Goal: Navigation & Orientation: Understand site structure

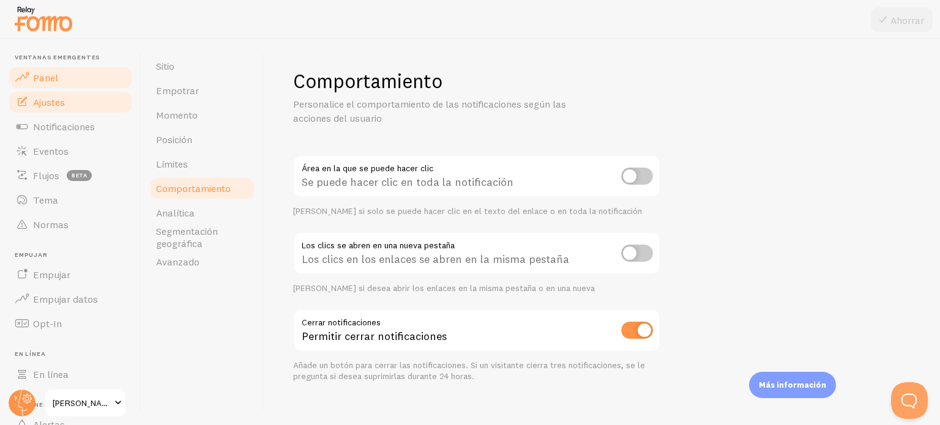
click at [25, 73] on span at bounding box center [22, 77] width 15 height 15
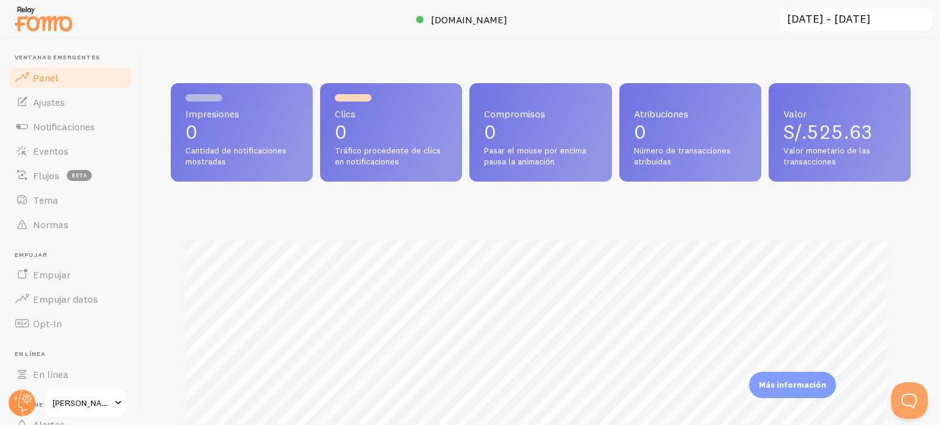
click at [894, 19] on input "[DATE] ~ [DATE]" at bounding box center [855, 19] width 154 height 25
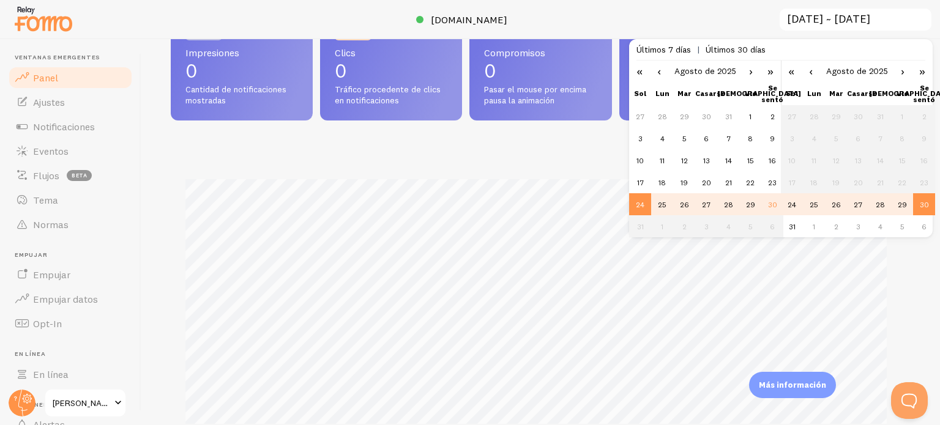
click at [637, 200] on font "24" at bounding box center [640, 204] width 9 height 9
click at [774, 204] on font "30" at bounding box center [772, 204] width 9 height 9
type input "2025-08-30 ~ 2025-08-30"
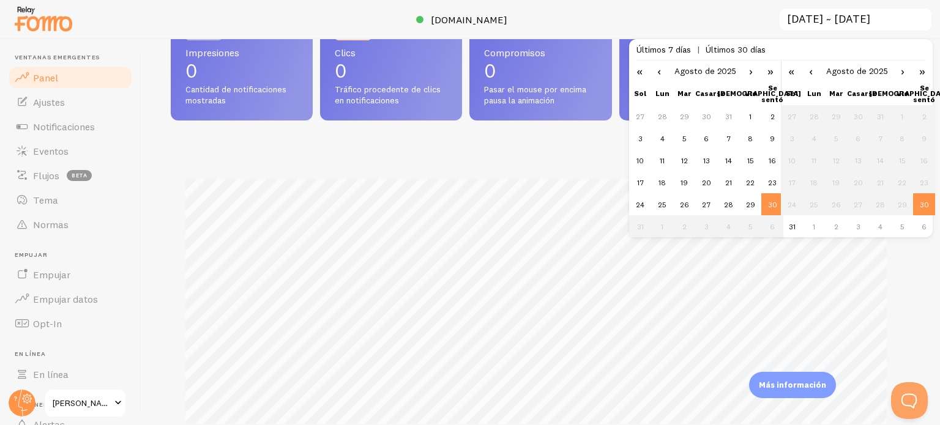
click at [659, 30] on div at bounding box center [470, 19] width 940 height 39
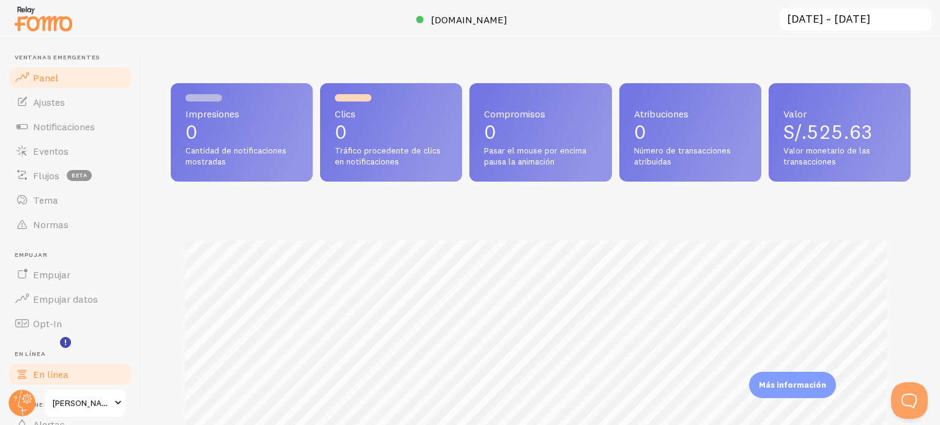
scroll to position [611665, 611255]
click at [72, 400] on font "Tienda de marcos" at bounding box center [84, 403] width 63 height 11
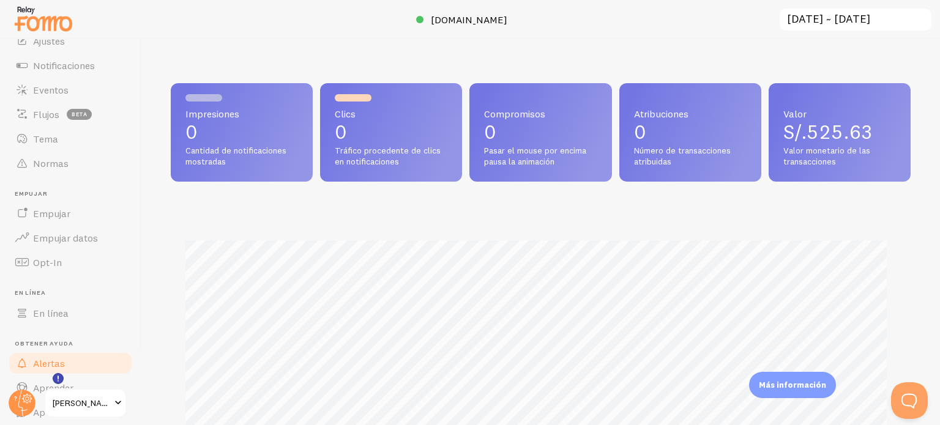
scroll to position [105, 0]
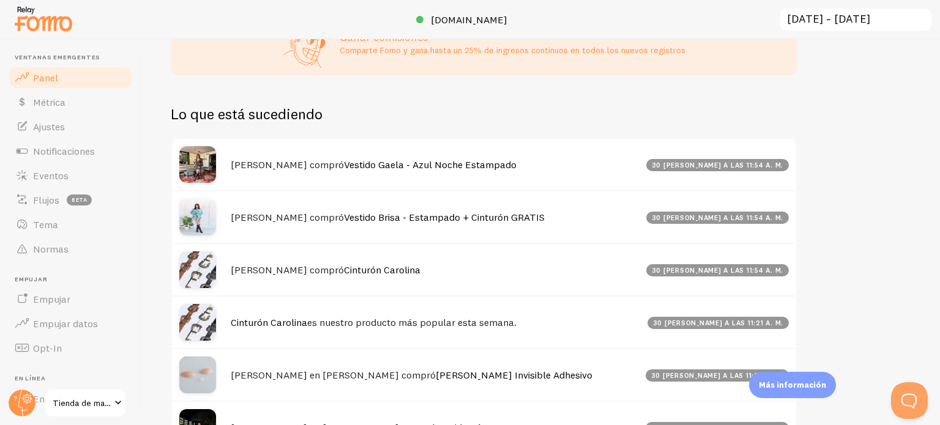
scroll to position [637, 0]
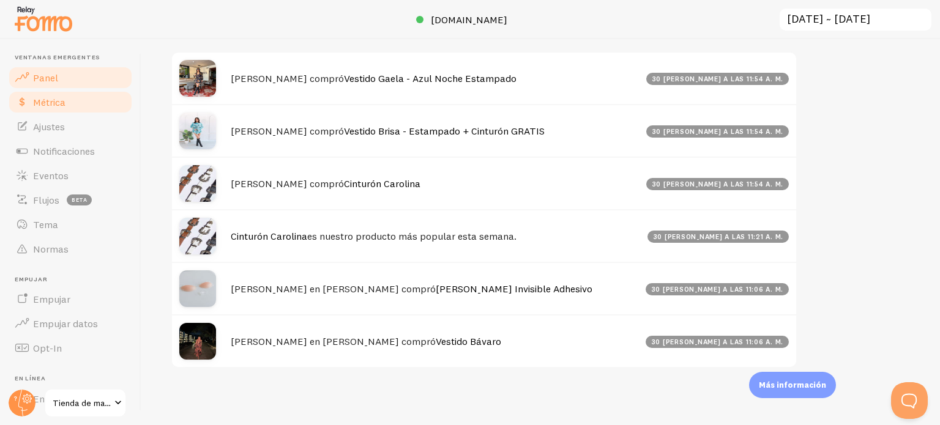
click at [49, 103] on font "Métrica" at bounding box center [49, 102] width 32 height 12
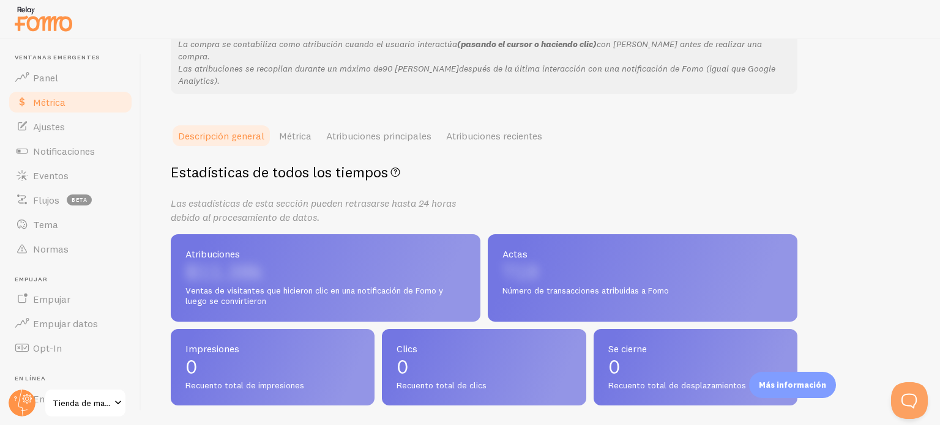
scroll to position [306, 0]
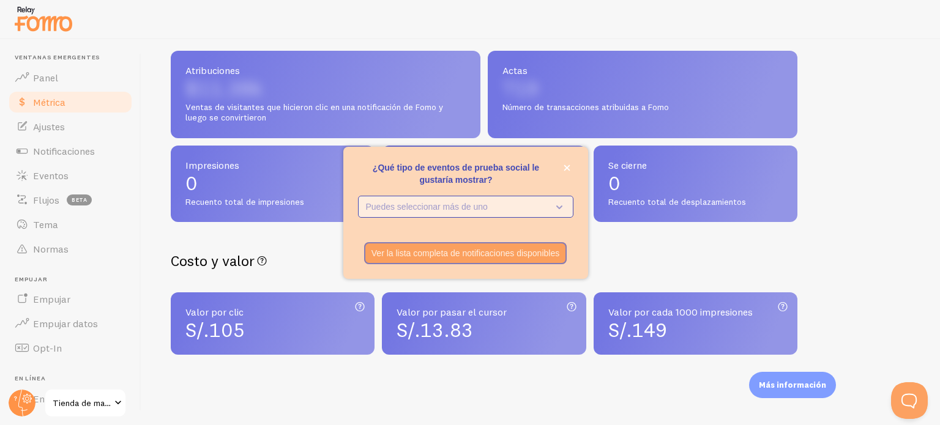
click at [531, 203] on p "Puedes seleccionar más de uno" at bounding box center [457, 207] width 182 height 12
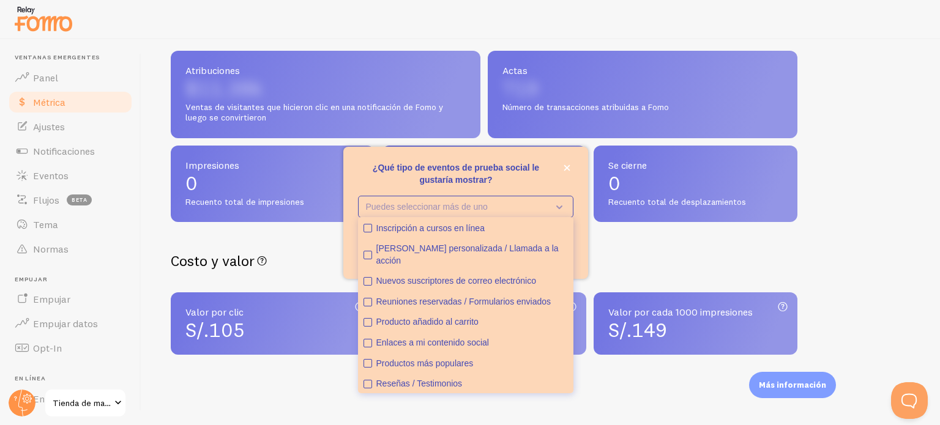
click at [649, 252] on h2 "Costo y valor Las métricas de marketing digital calculan el ROI de las interacc…" at bounding box center [484, 261] width 627 height 19
click at [569, 169] on icon "cerca," at bounding box center [567, 168] width 7 height 7
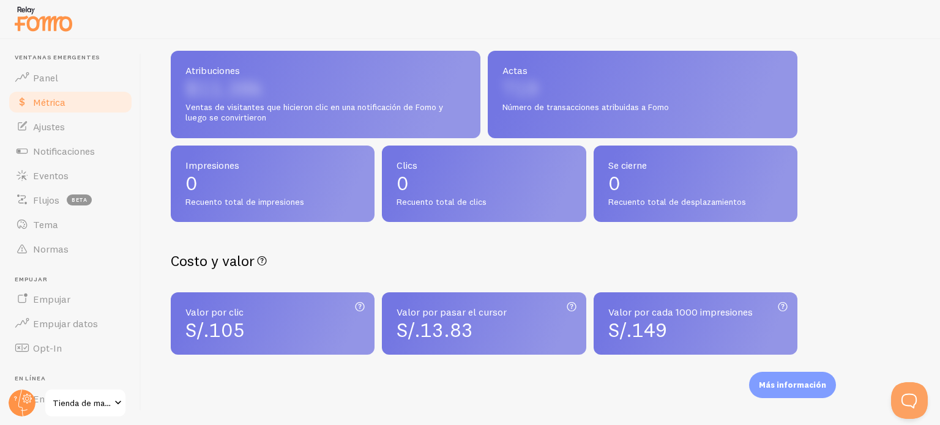
scroll to position [313, 0]
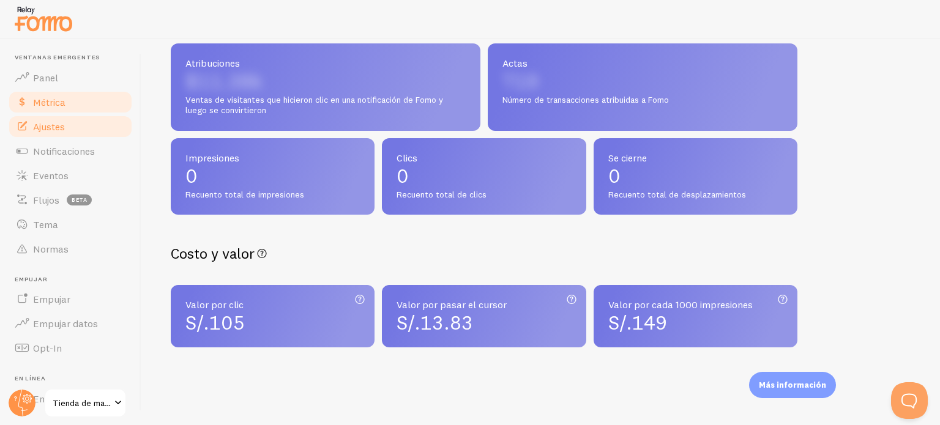
click at [59, 125] on font "Ajustes" at bounding box center [49, 127] width 32 height 12
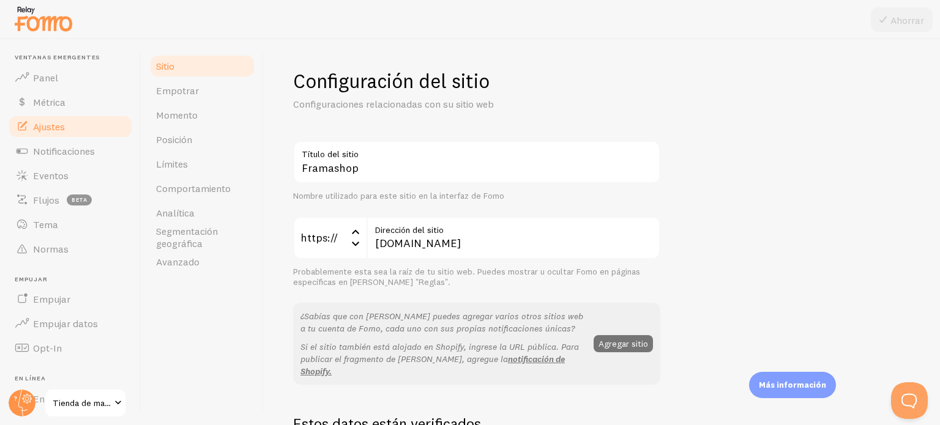
scroll to position [122, 0]
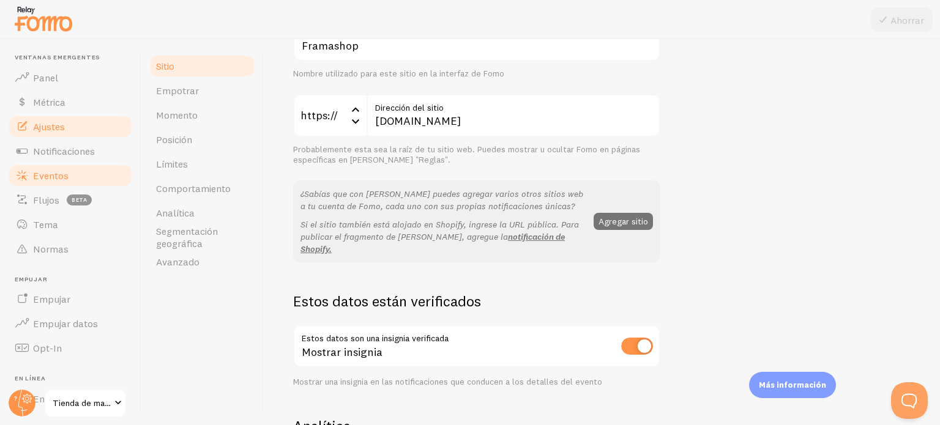
click at [65, 178] on font "Eventos" at bounding box center [50, 176] width 35 height 12
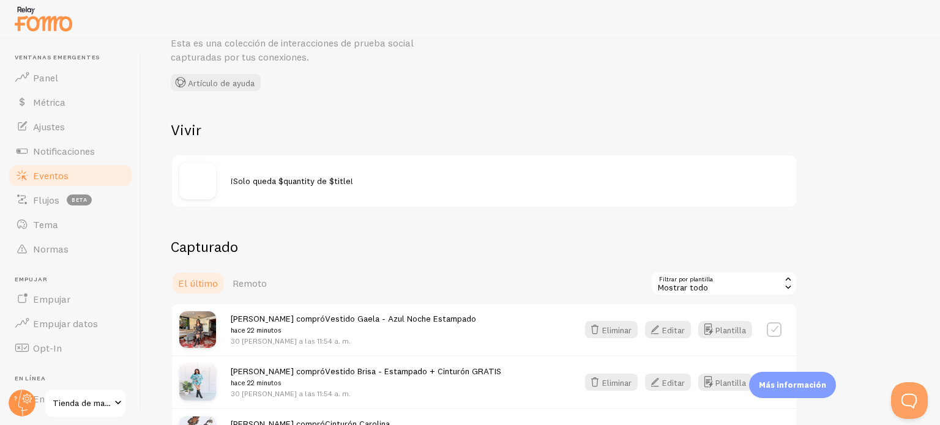
scroll to position [122, 0]
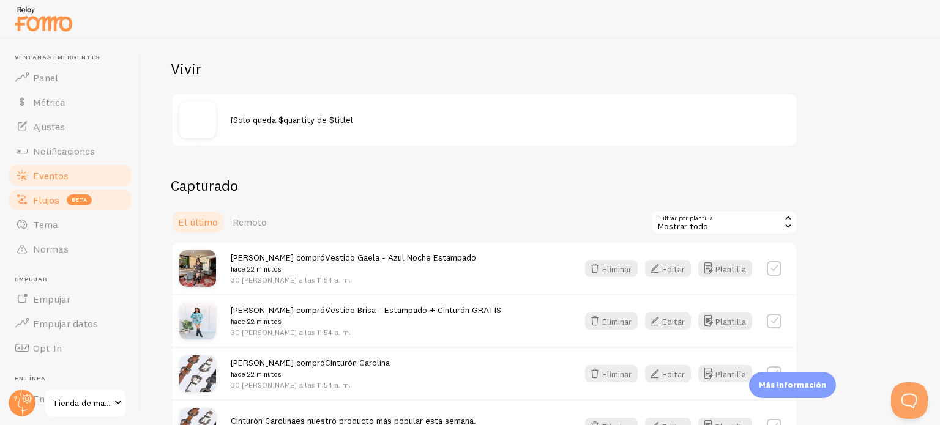
click at [48, 207] on link "Flujos beta" at bounding box center [70, 200] width 126 height 24
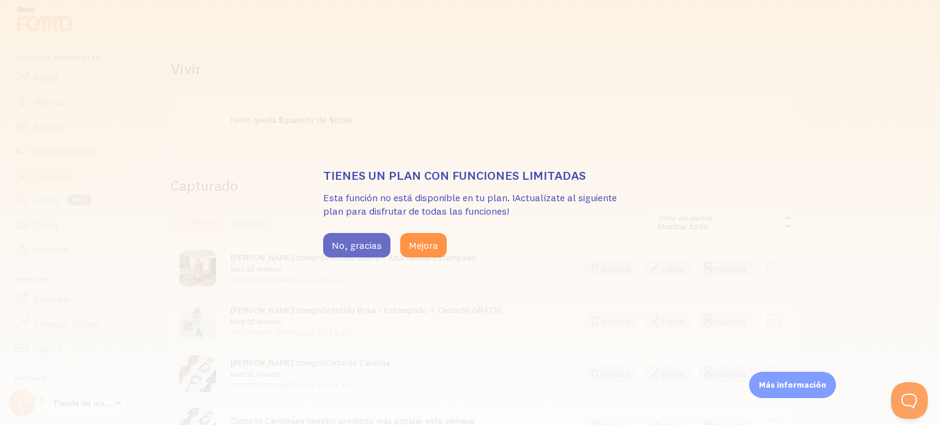
click at [349, 252] on button "No, gracias" at bounding box center [356, 245] width 67 height 24
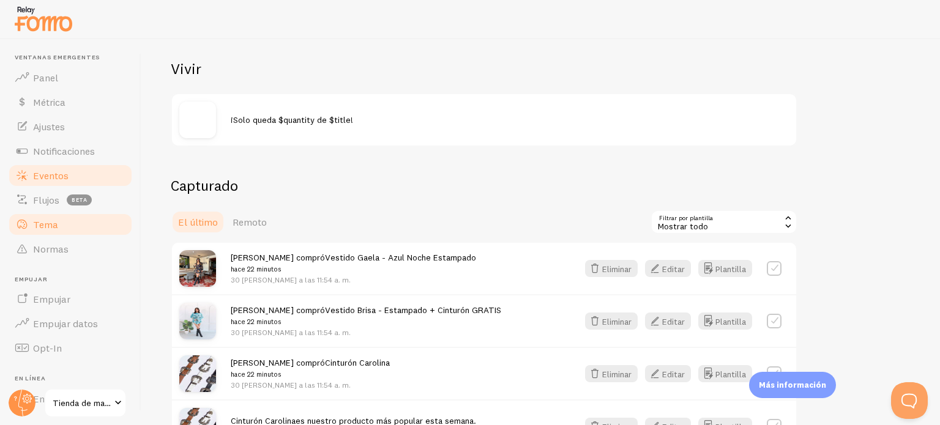
click at [45, 223] on font "Tema" at bounding box center [45, 224] width 25 height 12
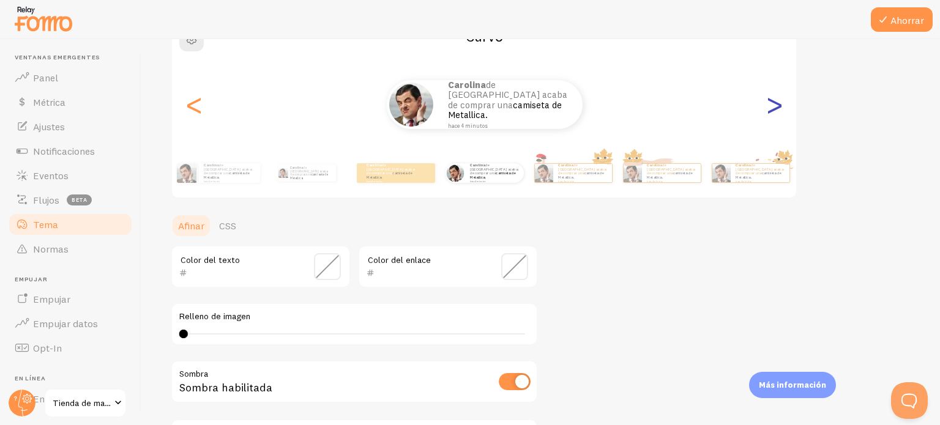
scroll to position [282, 0]
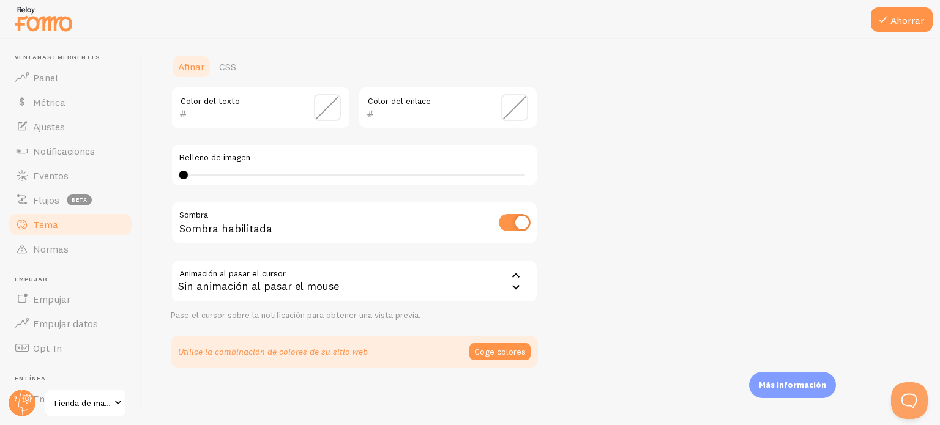
click at [336, 106] on span at bounding box center [327, 107] width 27 height 27
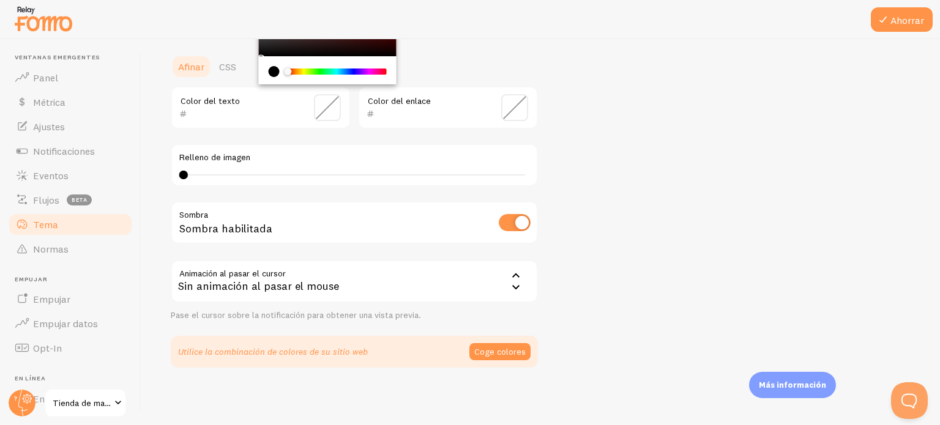
click at [523, 106] on span at bounding box center [514, 107] width 27 height 27
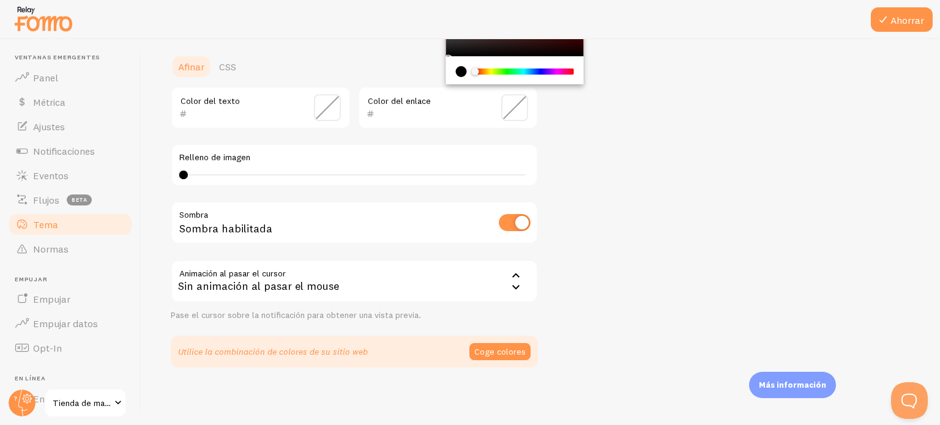
click at [483, 73] on div "Chrome color picker" at bounding box center [524, 72] width 97 height 6
type input "000000"
click at [479, 72] on div "Chrome color picker" at bounding box center [479, 71] width 7 height 7
click at [483, 69] on div "Chrome color picker" at bounding box center [486, 73] width 7 height 8
click at [581, 118] on div "Tema Elige un tema para tus notificaciones Curvo Carolina de Perú acaba de comp…" at bounding box center [541, 77] width 740 height 581
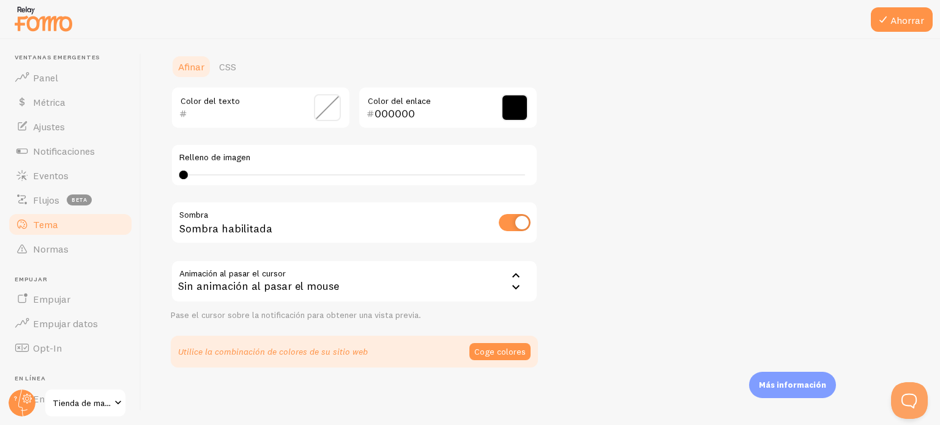
click at [520, 105] on span at bounding box center [514, 107] width 27 height 27
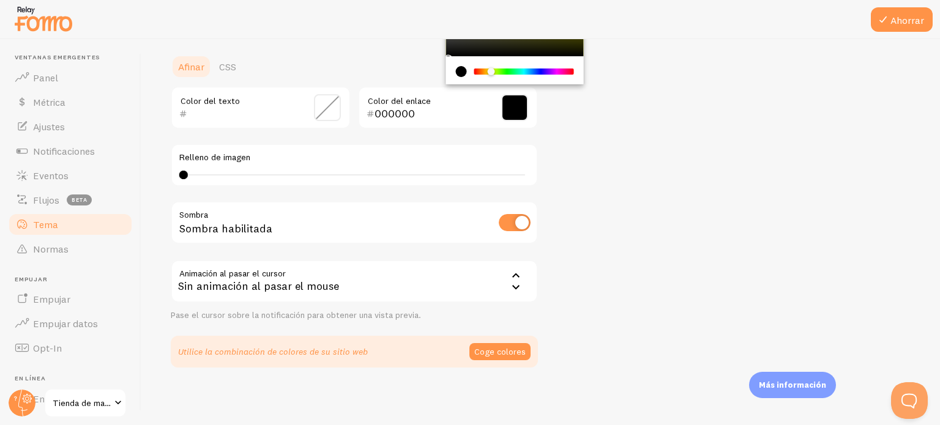
click at [491, 72] on div "Chrome color picker" at bounding box center [524, 72] width 97 height 6
click at [461, 73] on div "current color is #000000" at bounding box center [461, 71] width 11 height 11
drag, startPoint x: 489, startPoint y: 72, endPoint x: 397, endPoint y: 70, distance: 92.4
click at [397, 70] on section "Afinar CSS Color del texto 000000 Color del enlace Relleno de imagen 4 4 - inde…" at bounding box center [354, 210] width 367 height 313
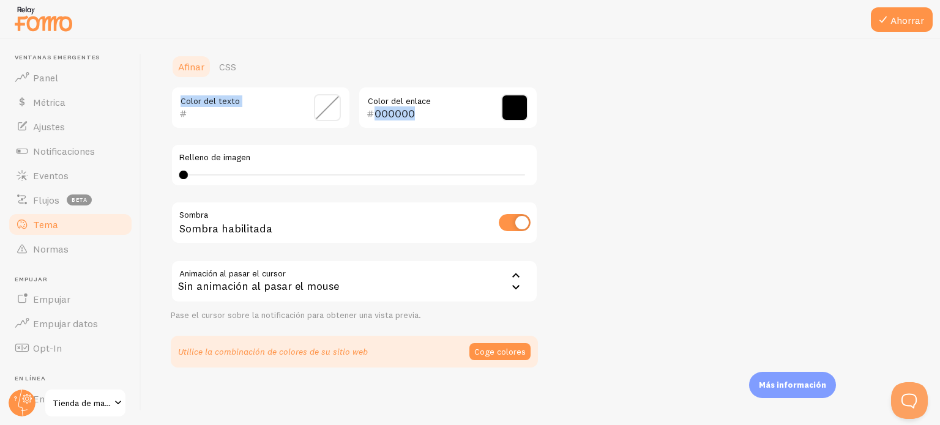
click at [573, 79] on div "Tema Elige un tema para tus notificaciones Curvo Carolina de Perú acaba de comp…" at bounding box center [541, 77] width 740 height 581
click at [908, 15] on font "Ahorrar" at bounding box center [907, 20] width 34 height 12
click at [72, 252] on link "Normas" at bounding box center [70, 249] width 126 height 24
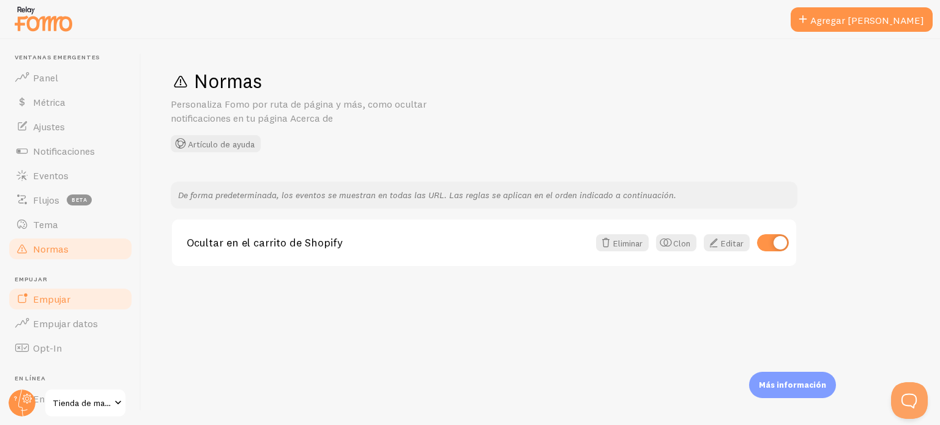
click at [72, 296] on link "Empujar" at bounding box center [70, 299] width 126 height 24
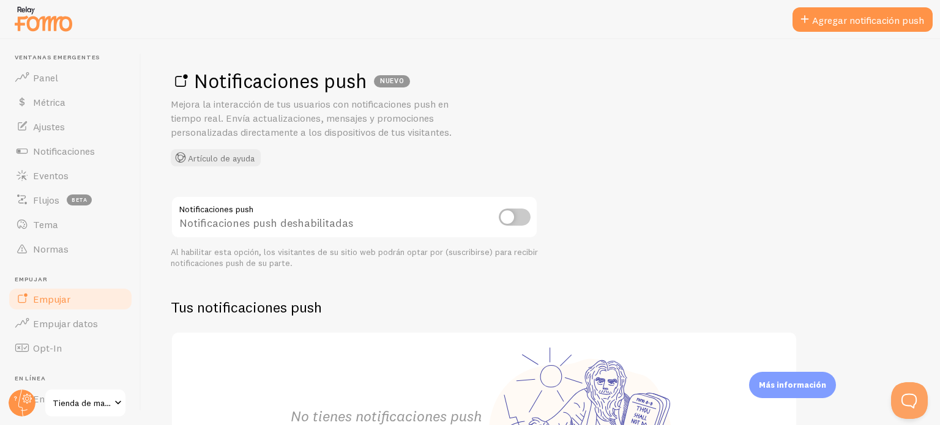
scroll to position [61, 0]
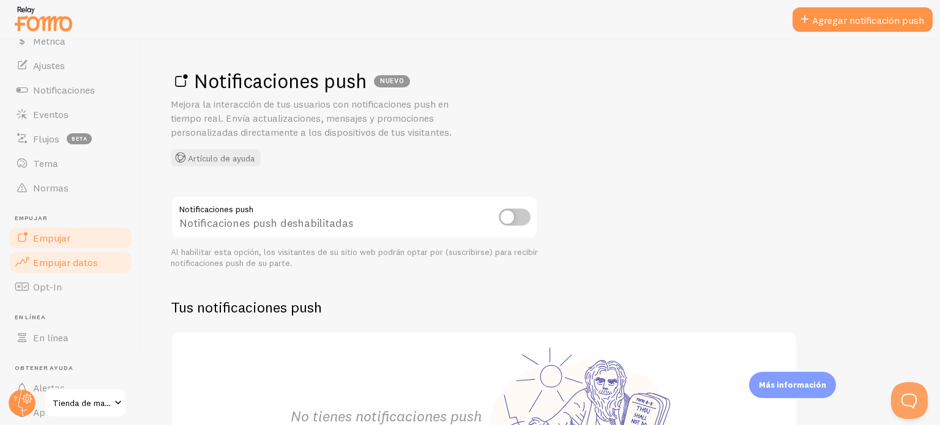
click at [76, 271] on link "Empujar datos" at bounding box center [70, 262] width 126 height 24
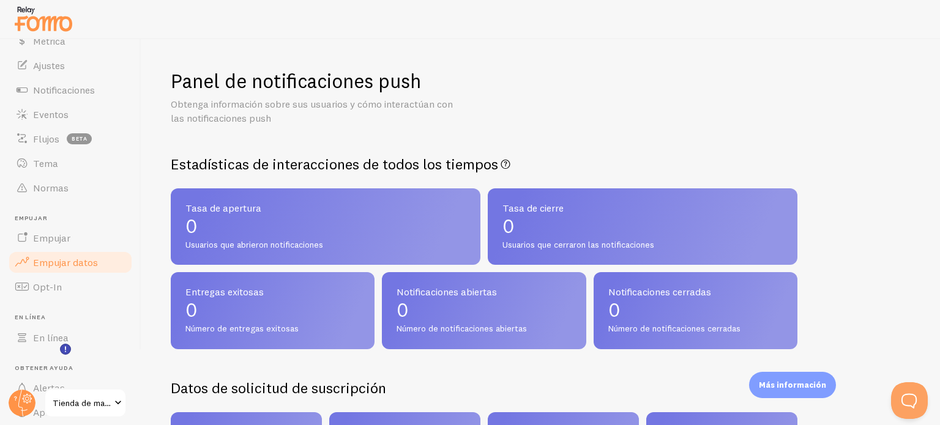
scroll to position [122, 0]
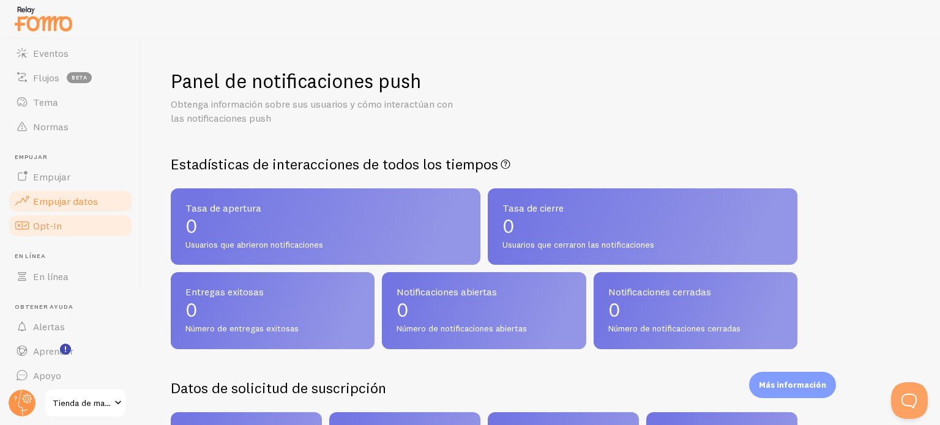
click at [72, 237] on link "Opt-In" at bounding box center [70, 226] width 126 height 24
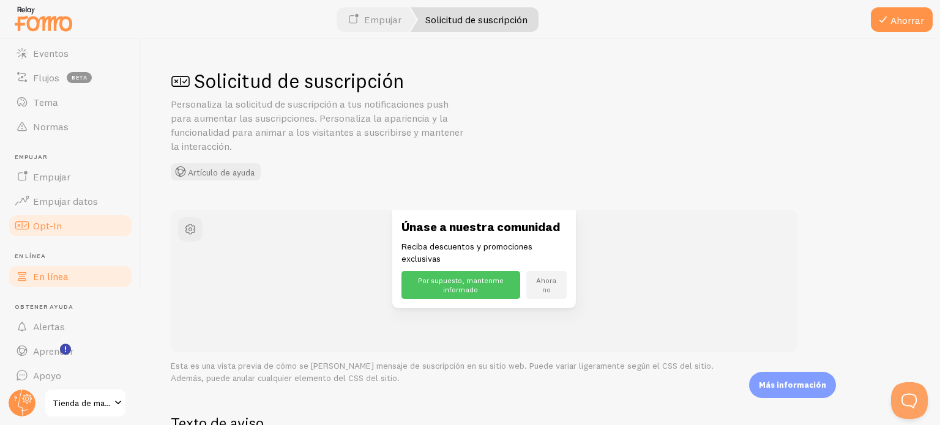
click at [65, 274] on font "En línea" at bounding box center [50, 276] width 35 height 12
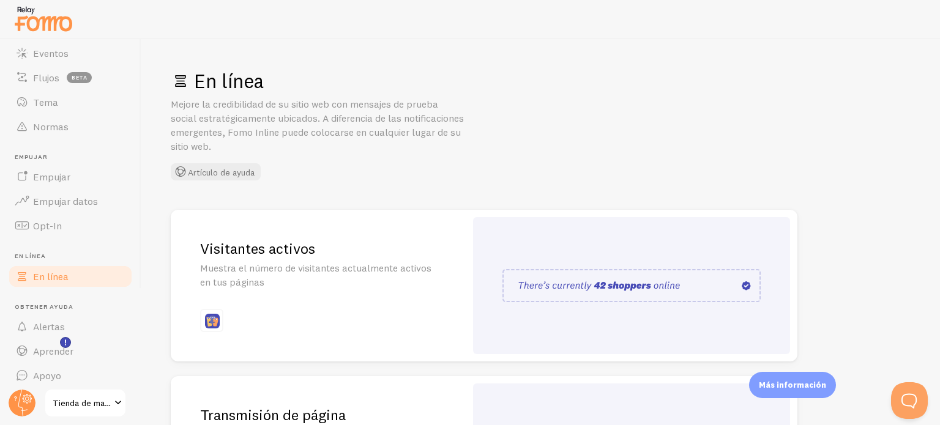
scroll to position [129, 0]
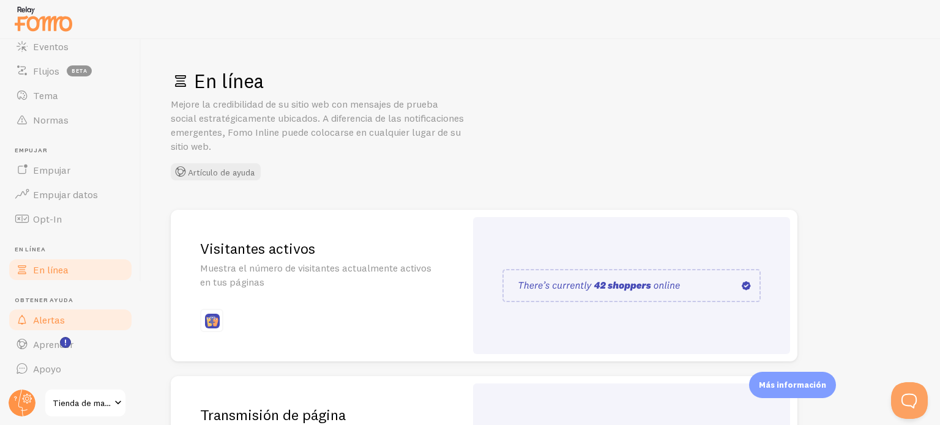
click at [61, 317] on font "Alertas" at bounding box center [49, 320] width 32 height 12
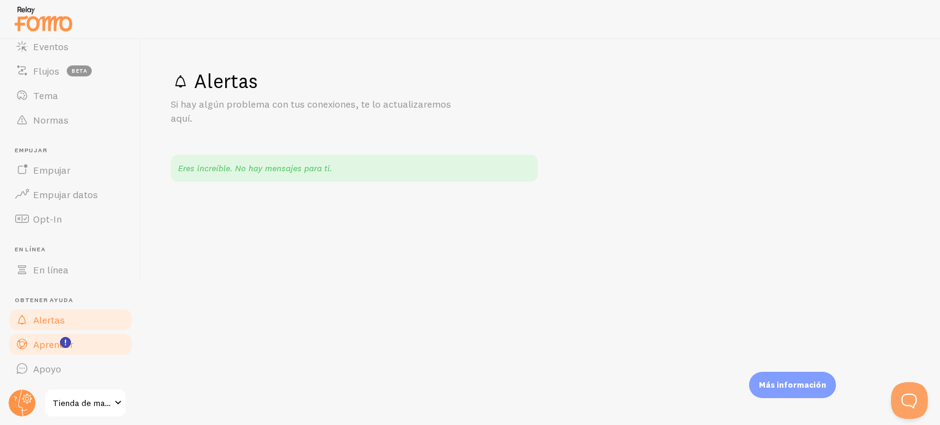
click at [69, 349] on font "Aprender" at bounding box center [53, 344] width 40 height 12
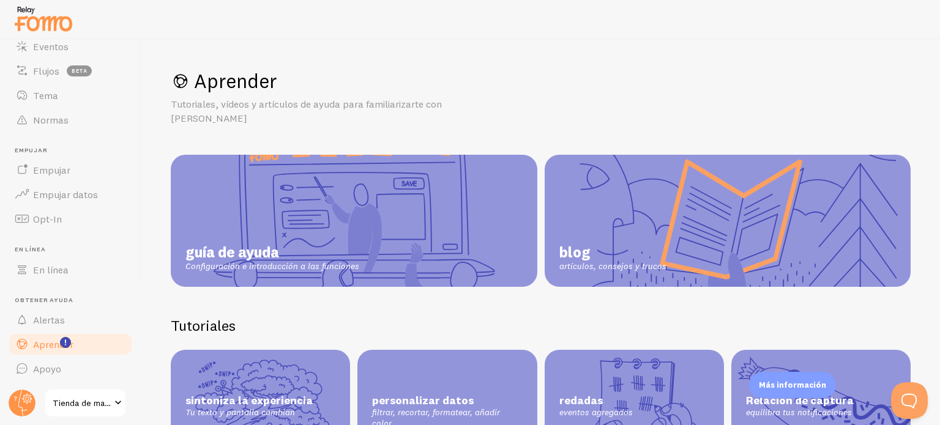
scroll to position [153, 0]
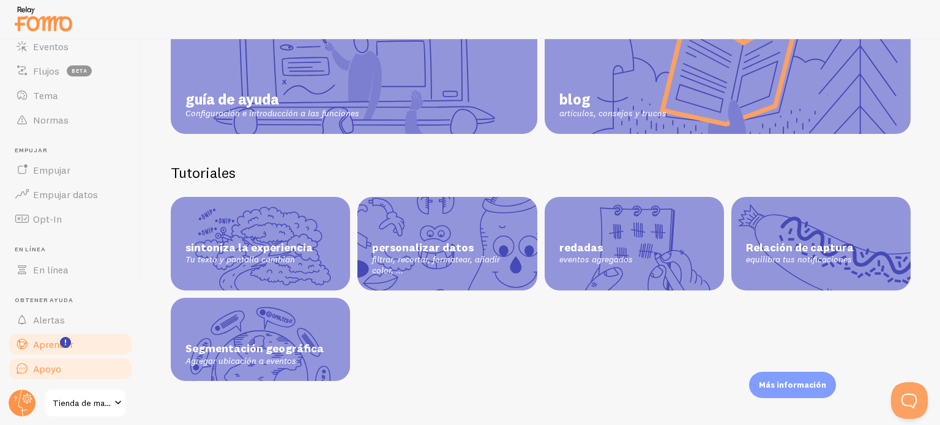
click at [84, 371] on link "Apoyo" at bounding box center [70, 369] width 126 height 24
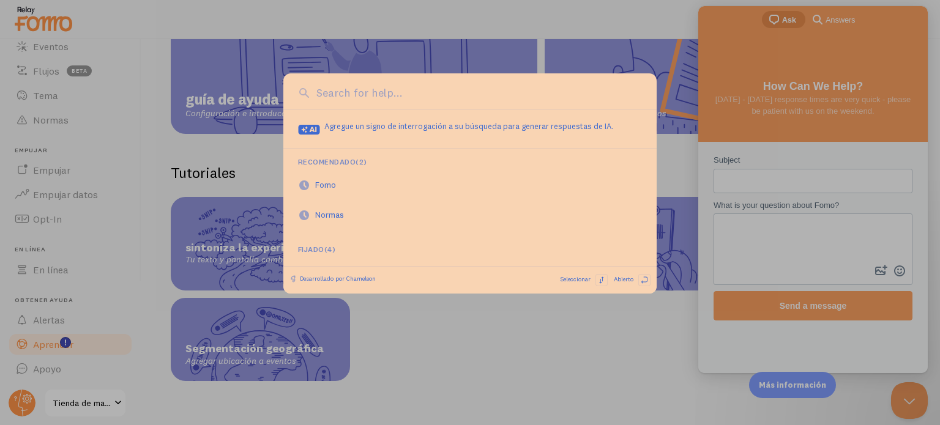
scroll to position [0, 0]
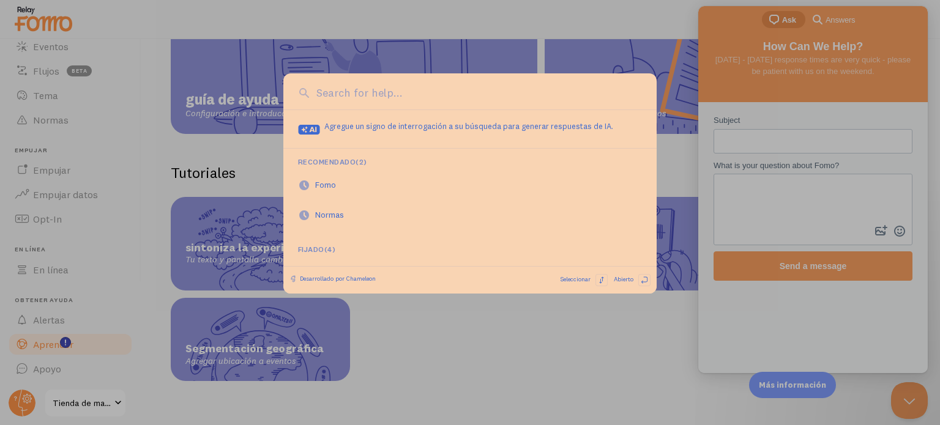
click at [630, 50] on div at bounding box center [470, 212] width 940 height 425
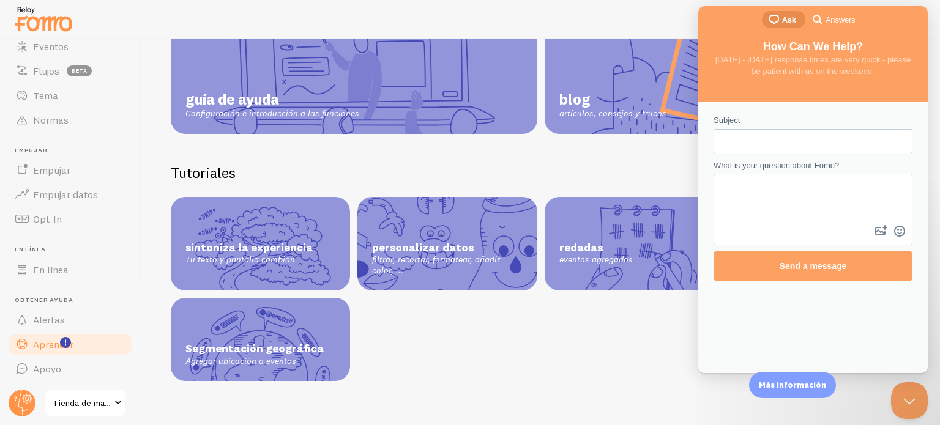
click at [615, 53] on link "blog artículos, consejos y trucos" at bounding box center [728, 68] width 367 height 132
click at [903, 398] on button "Close Beacon popover" at bounding box center [907, 398] width 37 height 37
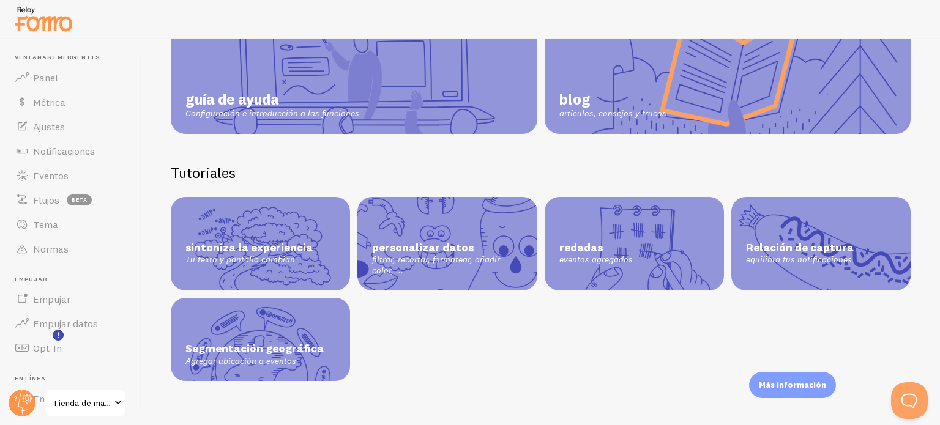
scroll to position [129, 0]
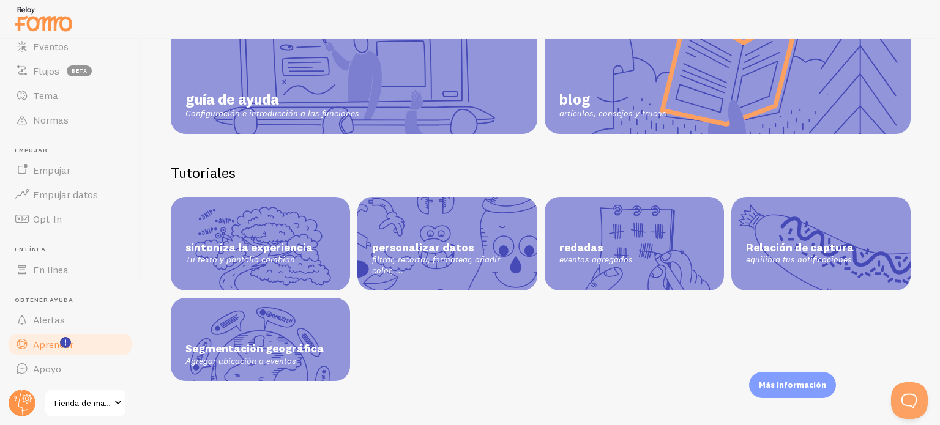
click at [81, 407] on font "Tienda de marcos" at bounding box center [87, 403] width 69 height 11
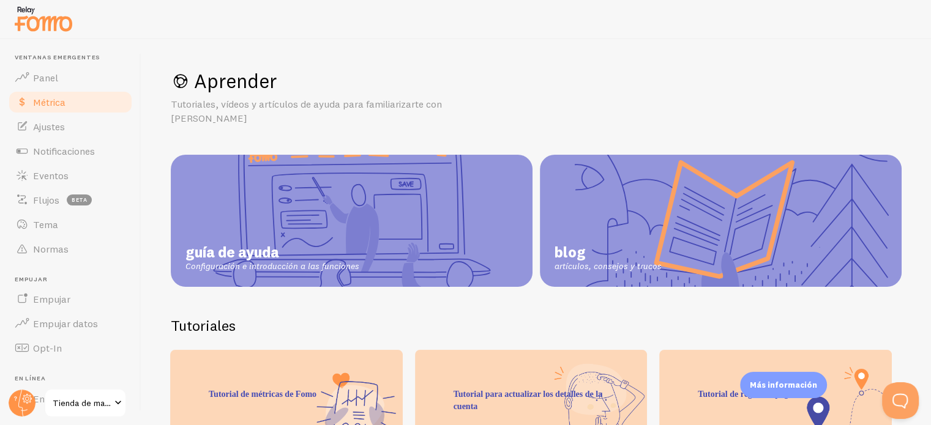
click at [57, 102] on font "Métrica" at bounding box center [49, 102] width 32 height 12
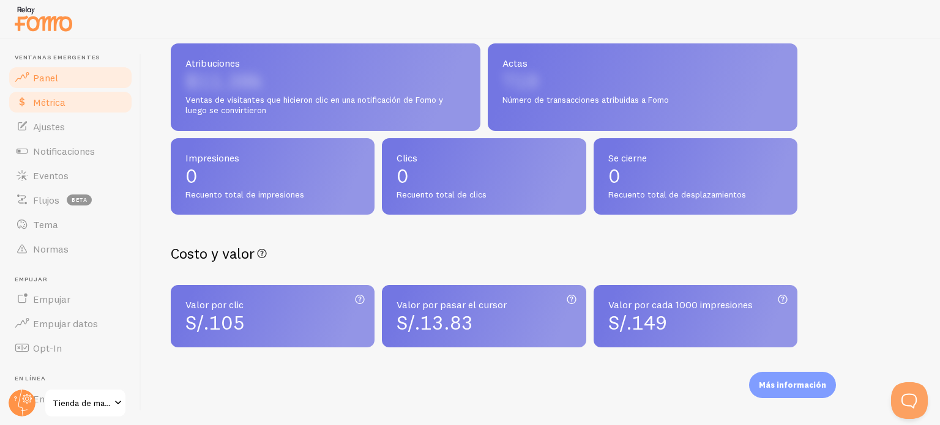
click at [34, 86] on link "Panel" at bounding box center [70, 77] width 126 height 24
